Goal: Information Seeking & Learning: Learn about a topic

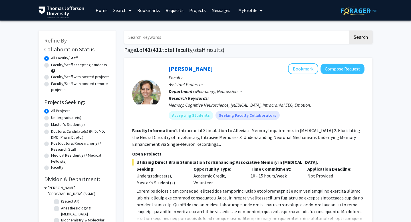
click at [167, 41] on input "Search Keywords" at bounding box center [236, 37] width 224 height 13
type input "nevler"
click at [349, 31] on button "Search" at bounding box center [360, 37] width 23 height 13
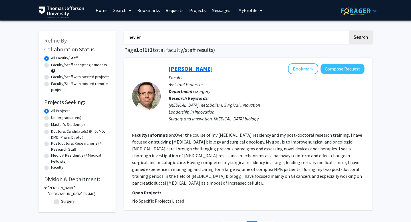
click at [188, 67] on link "[PERSON_NAME]" at bounding box center [191, 68] width 44 height 7
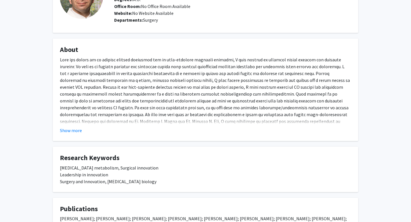
scroll to position [56, 0]
click at [69, 132] on button "Show more" at bounding box center [71, 130] width 22 height 7
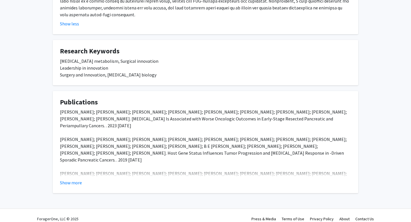
scroll to position [0, 0]
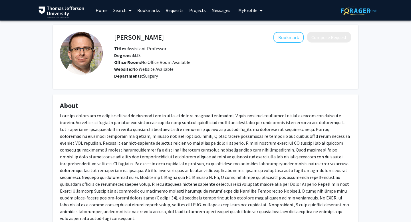
click at [142, 37] on h4 "[PERSON_NAME]" at bounding box center [139, 37] width 50 height 11
copy h4 "[PERSON_NAME]"
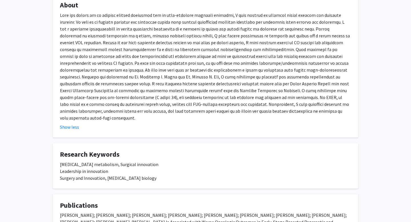
scroll to position [118, 0]
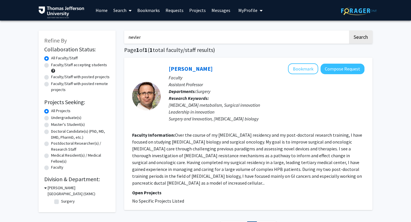
scroll to position [51, 0]
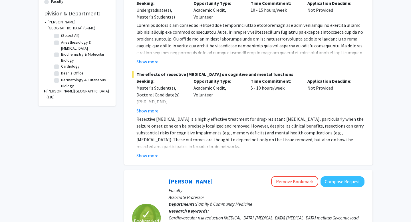
scroll to position [210, 0]
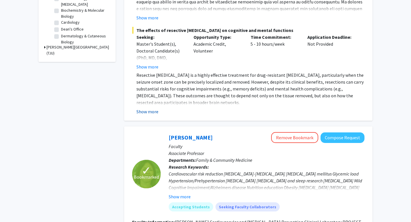
click at [154, 110] on button "Show more" at bounding box center [147, 111] width 22 height 7
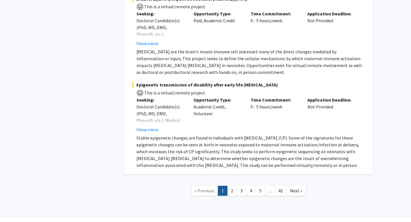
scroll to position [4171, 0]
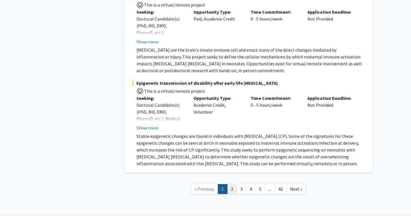
click at [233, 184] on link "2" at bounding box center [232, 189] width 10 height 10
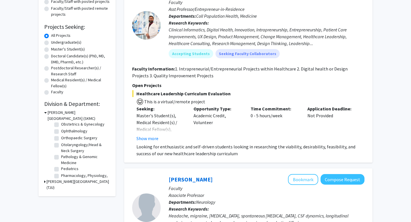
scroll to position [170, 0]
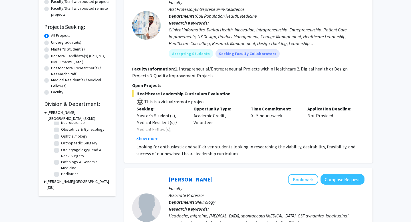
click at [61, 149] on label "Otolaryngology/Head & Neck Surgery" at bounding box center [84, 153] width 47 height 12
click at [61, 149] on input "Otolaryngology/Head & Neck Surgery" at bounding box center [63, 149] width 4 height 4
checkbox input "true"
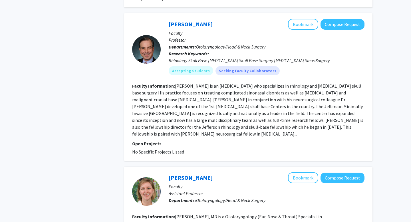
scroll to position [296, 0]
click at [187, 21] on link "[PERSON_NAME]" at bounding box center [191, 24] width 44 height 7
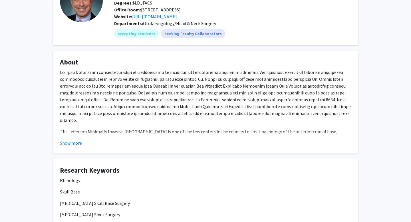
scroll to position [54, 0]
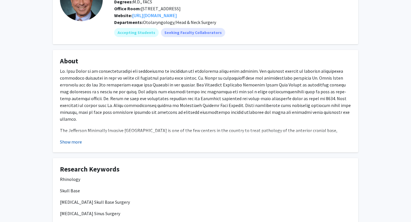
click at [81, 142] on button "Show more" at bounding box center [71, 141] width 22 height 7
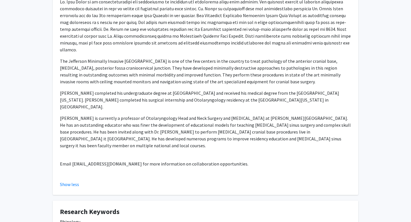
scroll to position [124, 0]
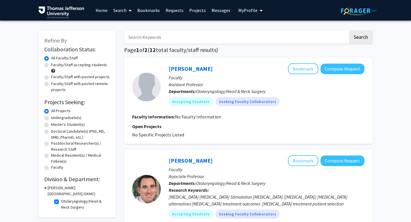
click at [61, 202] on label "Otolaryngology/Head & Neck Surgery" at bounding box center [84, 204] width 47 height 12
click at [61, 202] on input "Otolaryngology/Head & Neck Surgery" at bounding box center [63, 200] width 4 height 4
checkbox input "false"
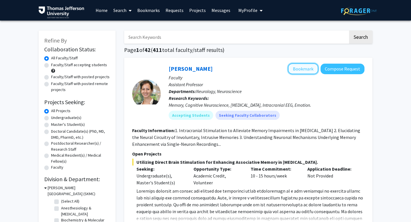
click at [305, 72] on button "Bookmark" at bounding box center [303, 68] width 30 height 11
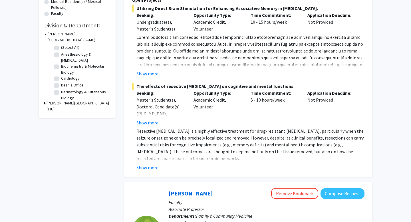
scroll to position [154, 0]
click at [154, 165] on button "Show more" at bounding box center [147, 167] width 22 height 7
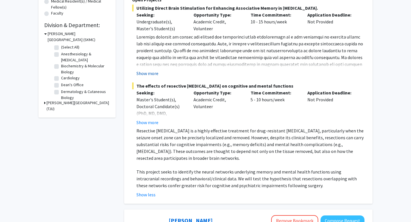
click at [149, 76] on button "Show more" at bounding box center [147, 73] width 22 height 7
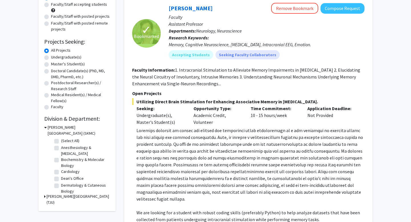
scroll to position [62, 0]
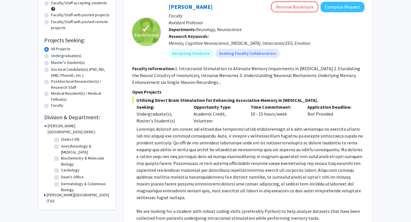
click at [61, 146] on label "Anesthesiology & [MEDICAL_DATA]" at bounding box center [84, 149] width 47 height 12
click at [61, 146] on input "Anesthesiology & [MEDICAL_DATA]" at bounding box center [63, 145] width 4 height 4
checkbox input "true"
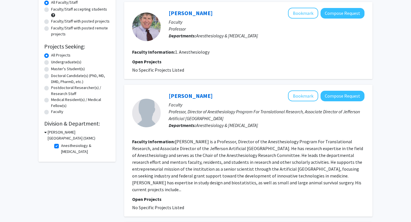
scroll to position [56, 0]
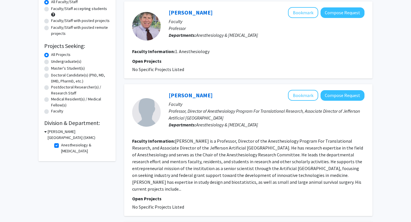
click at [61, 146] on label "Anesthesiology & [MEDICAL_DATA]" at bounding box center [84, 148] width 47 height 12
click at [61, 146] on input "Anesthesiology & [MEDICAL_DATA]" at bounding box center [63, 144] width 4 height 4
checkbox input "false"
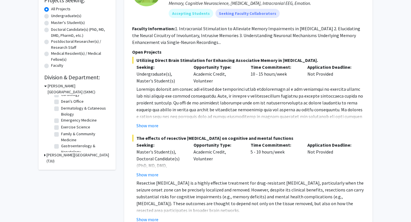
scroll to position [37, 0]
click at [61, 118] on label "Emergency Medicine" at bounding box center [79, 119] width 36 height 6
click at [61, 118] on input "Emergency Medicine" at bounding box center [63, 118] width 4 height 4
checkbox input "true"
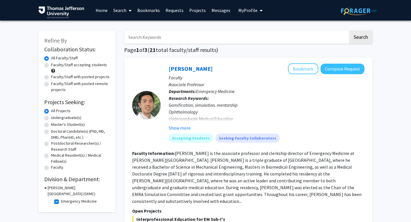
click at [61, 200] on label "Emergency Medicine" at bounding box center [79, 201] width 36 height 6
click at [61, 200] on input "Emergency Medicine" at bounding box center [63, 200] width 4 height 4
checkbox input "false"
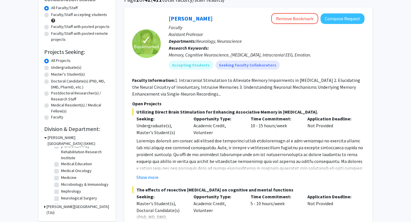
scroll to position [113, 0]
click at [61, 163] on label "Medical Oncology" at bounding box center [76, 164] width 31 height 6
click at [61, 163] on input "Medical Oncology" at bounding box center [63, 163] width 4 height 4
checkbox input "true"
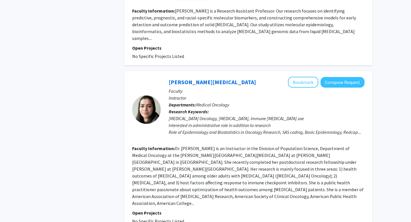
scroll to position [1136, 0]
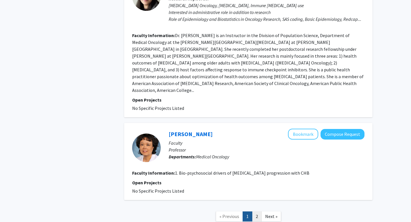
click at [258, 211] on link "2" at bounding box center [257, 216] width 10 height 10
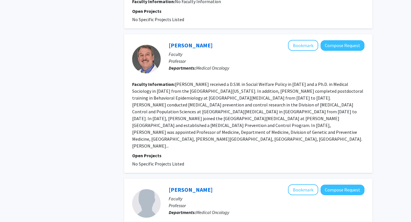
scroll to position [410, 0]
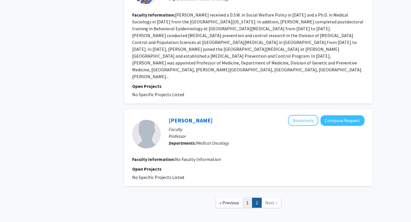
click at [245, 198] on link "1" at bounding box center [248, 203] width 10 height 10
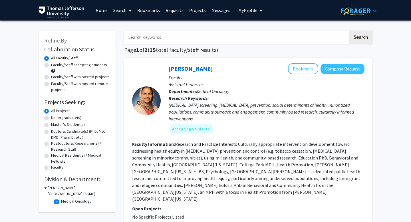
click at [59, 200] on fg-checkbox "Medical Oncology Medical Oncology" at bounding box center [81, 201] width 54 height 7
click at [61, 202] on label "Medical Oncology" at bounding box center [76, 201] width 31 height 6
click at [61, 202] on input "Medical Oncology" at bounding box center [63, 200] width 4 height 4
checkbox input "false"
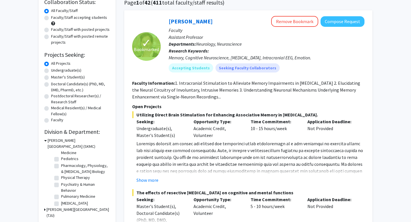
scroll to position [213, 0]
click at [61, 165] on label "Pharmacology, Physiology, & [MEDICAL_DATA] Biology" at bounding box center [84, 169] width 47 height 12
click at [61, 165] on input "Pharmacology, Physiology, & [MEDICAL_DATA] Biology" at bounding box center [63, 165] width 4 height 4
checkbox input "true"
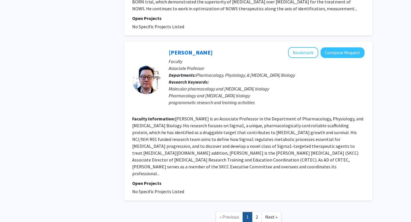
scroll to position [1038, 0]
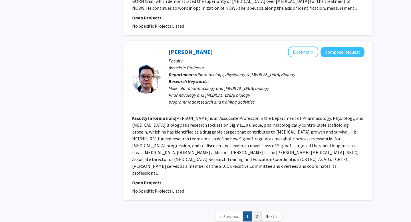
click at [258, 211] on link "2" at bounding box center [257, 216] width 10 height 10
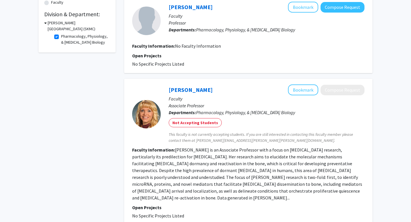
scroll to position [300, 0]
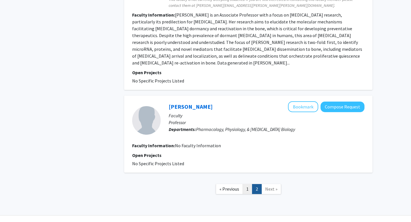
click at [247, 184] on link "1" at bounding box center [248, 189] width 10 height 10
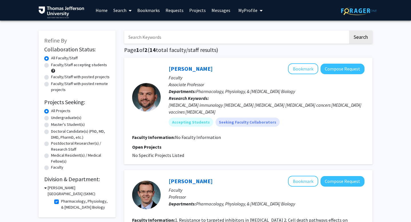
click at [61, 201] on label "Pharmacology, Physiology, & [MEDICAL_DATA] Biology" at bounding box center [84, 204] width 47 height 12
click at [61, 201] on input "Pharmacology, Physiology, & [MEDICAL_DATA] Biology" at bounding box center [63, 200] width 4 height 4
checkbox input "false"
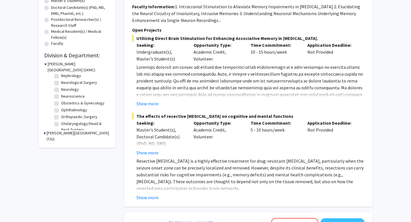
scroll to position [124, 0]
click at [152, 198] on button "Show more" at bounding box center [147, 197] width 22 height 7
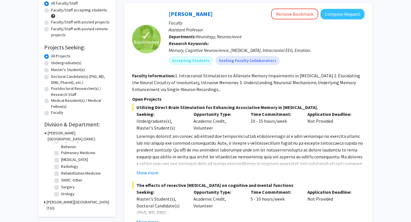
scroll to position [56, 0]
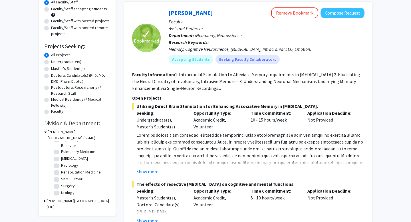
click at [69, 185] on label "Surgery" at bounding box center [68, 186] width 14 height 6
click at [65, 185] on input "Surgery" at bounding box center [63, 185] width 4 height 4
checkbox input "true"
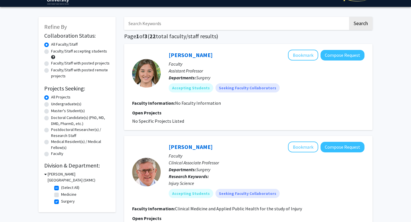
scroll to position [4, 0]
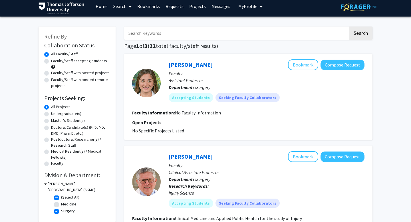
click at [61, 198] on label "(Select All)" at bounding box center [70, 197] width 18 height 6
click at [61, 198] on input "(Select All)" at bounding box center [63, 196] width 4 height 4
checkbox input "false"
